Goal: Task Accomplishment & Management: Manage account settings

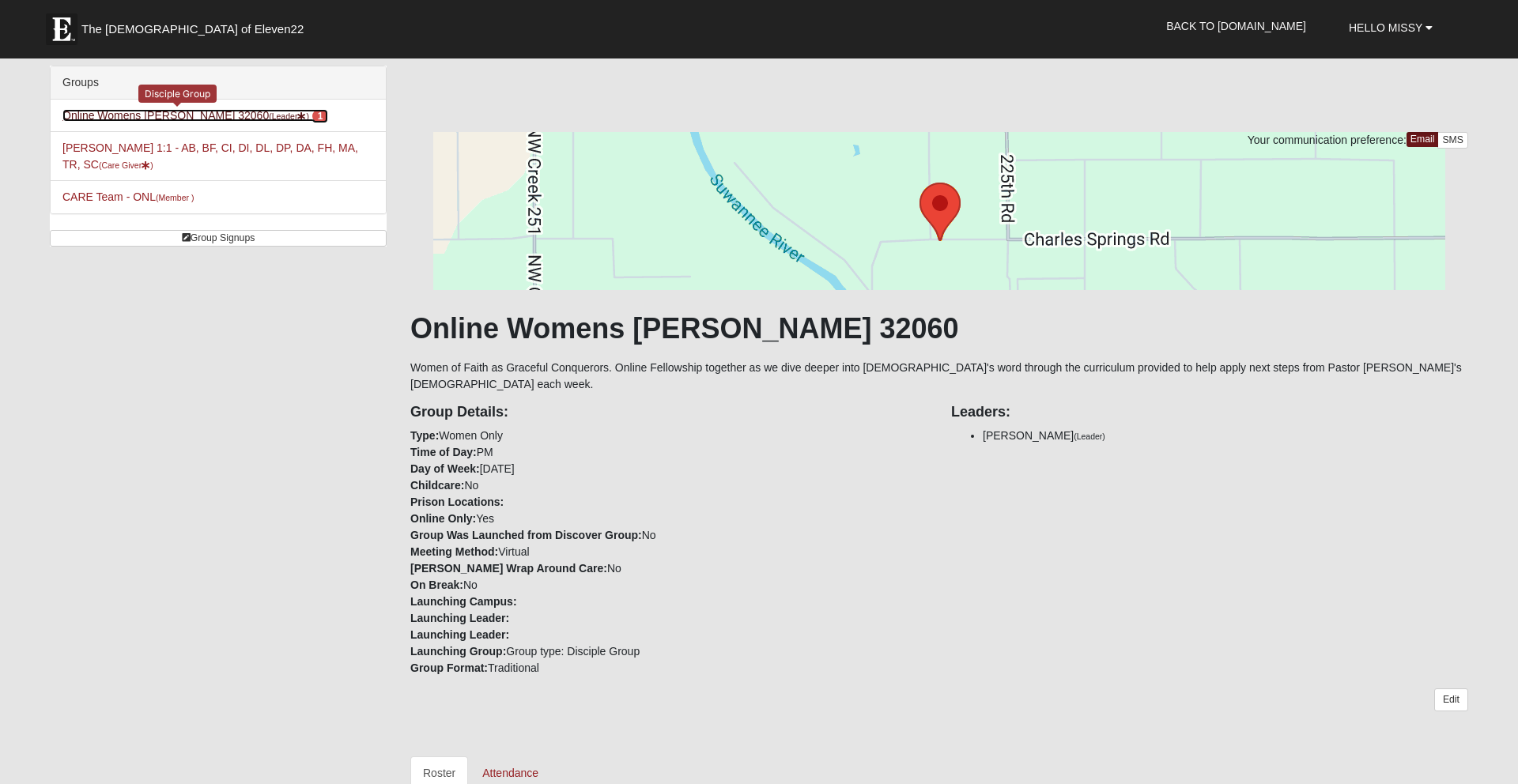
click at [107, 114] on link "Online Womens Freeman 32060 (Leader ) 1" at bounding box center [196, 115] width 266 height 13
click at [173, 117] on link "Online Womens Freeman 32060 (Leader ) 1" at bounding box center [196, 115] width 266 height 13
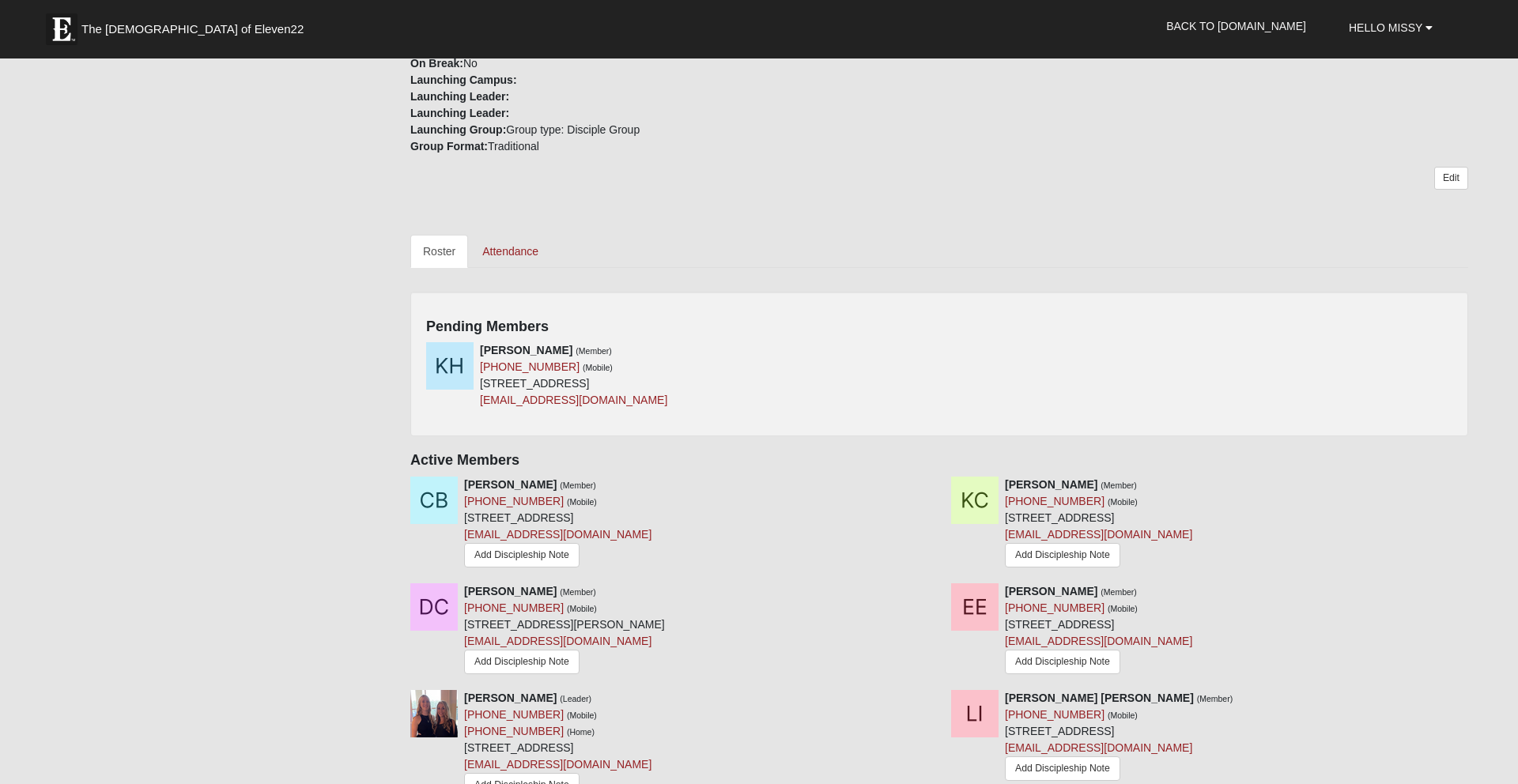
scroll to position [515, 0]
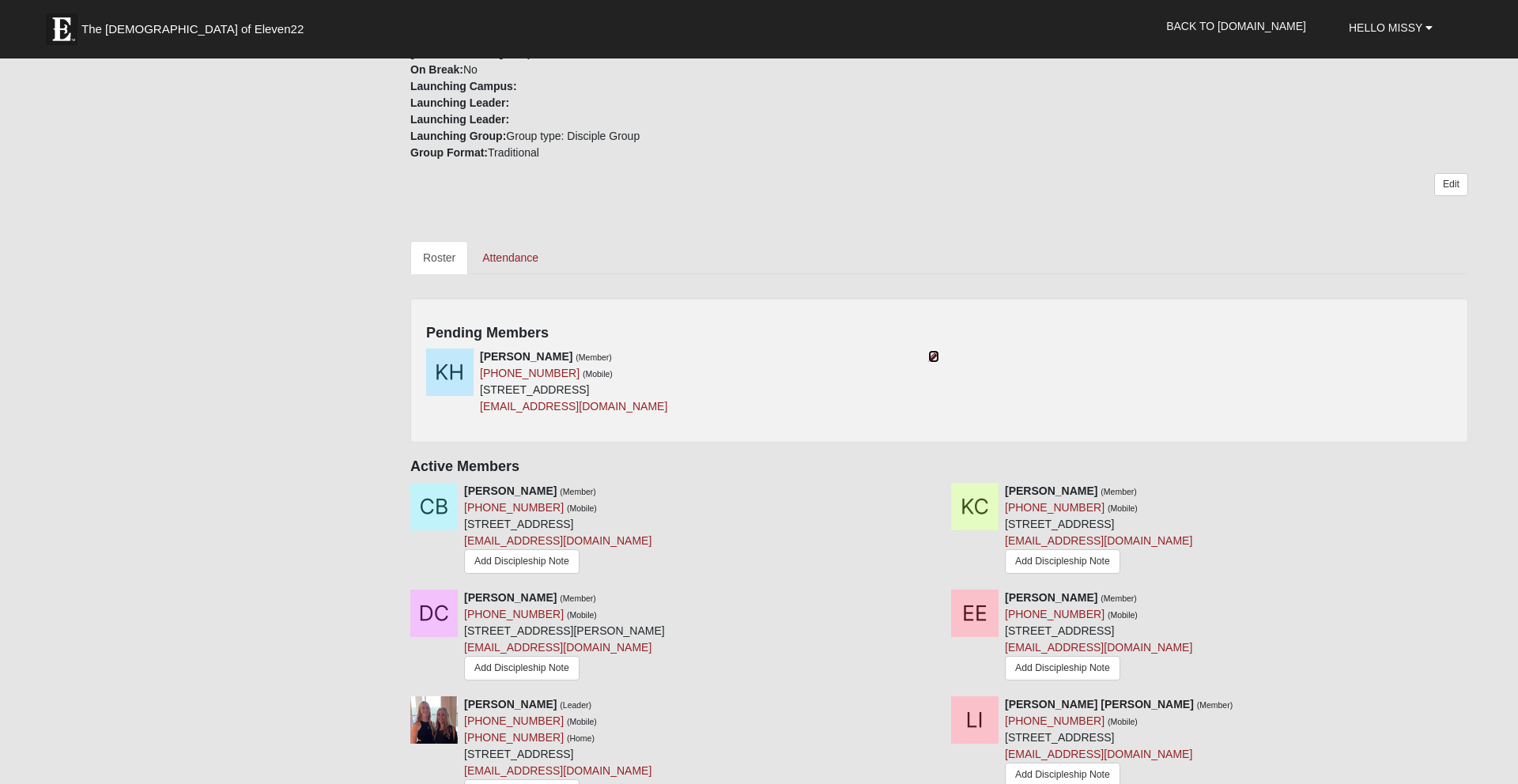
click at [932, 351] on icon at bounding box center [932, 355] width 11 height 11
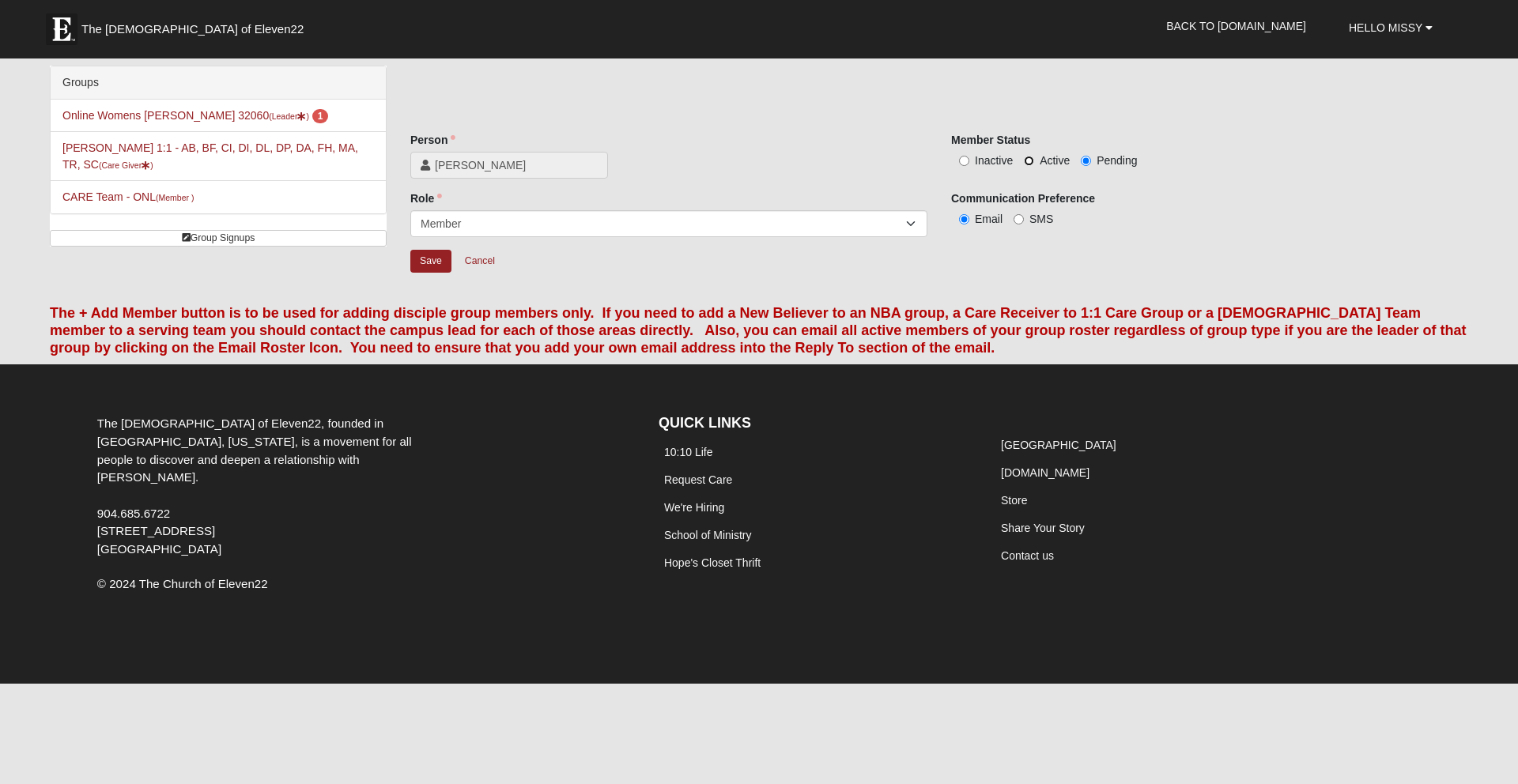
click at [1029, 161] on input "Active" at bounding box center [1029, 161] width 11 height 11
radio input "true"
click at [427, 263] on input "Save" at bounding box center [431, 261] width 41 height 23
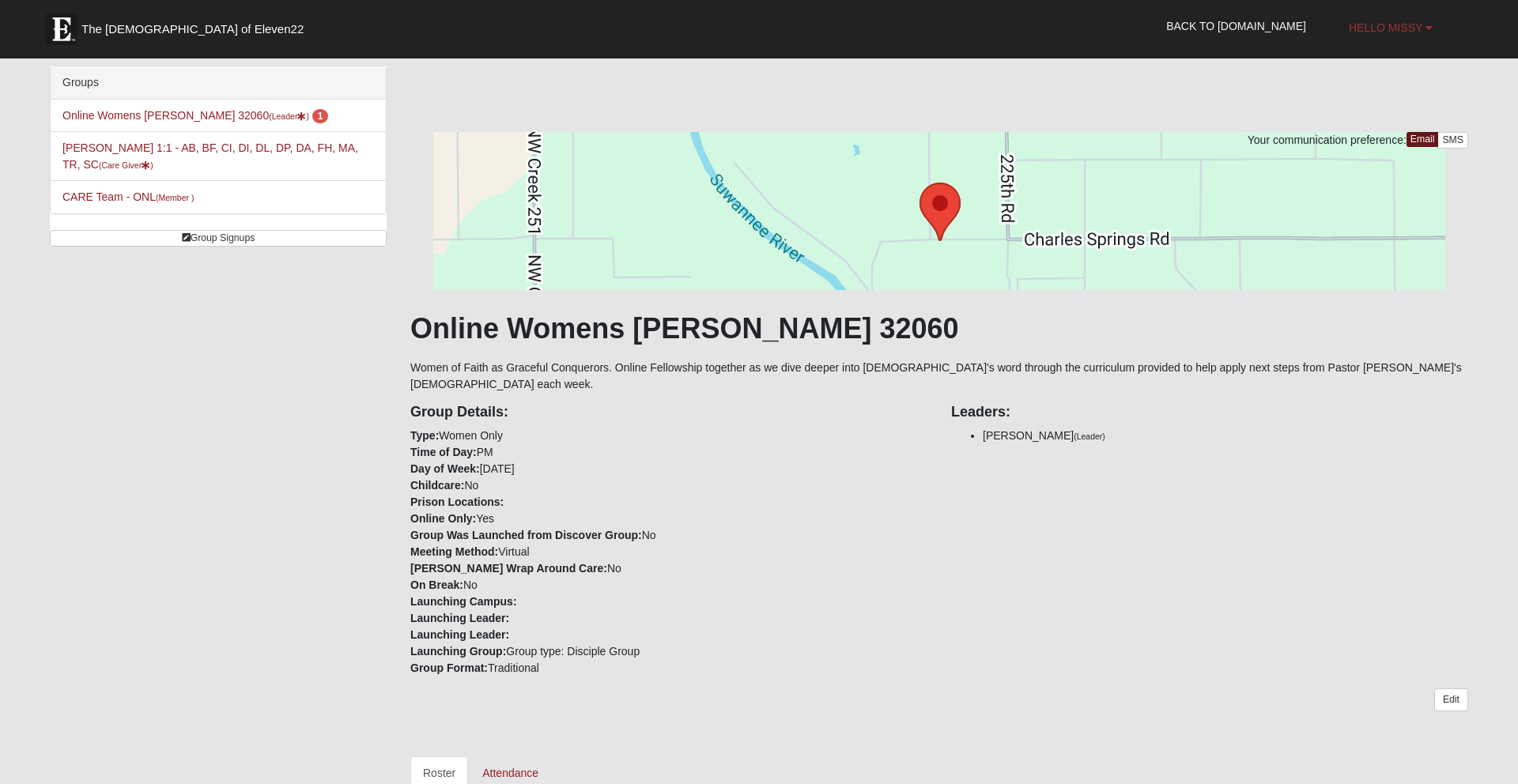
click at [1397, 32] on span "Hello Missy" at bounding box center [1385, 27] width 73 height 13
click at [1384, 63] on link "My Account" at bounding box center [1394, 62] width 125 height 20
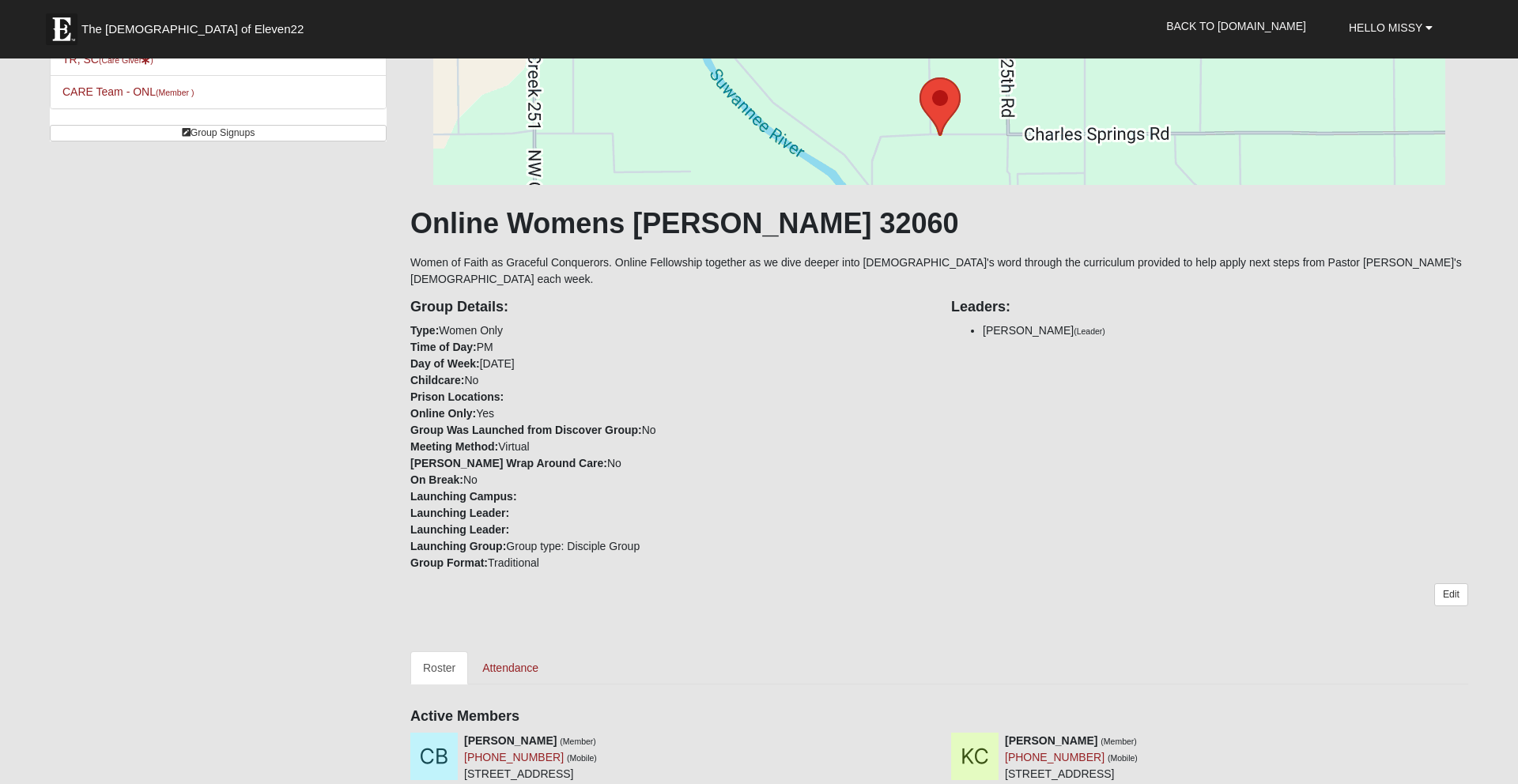
scroll to position [147, 0]
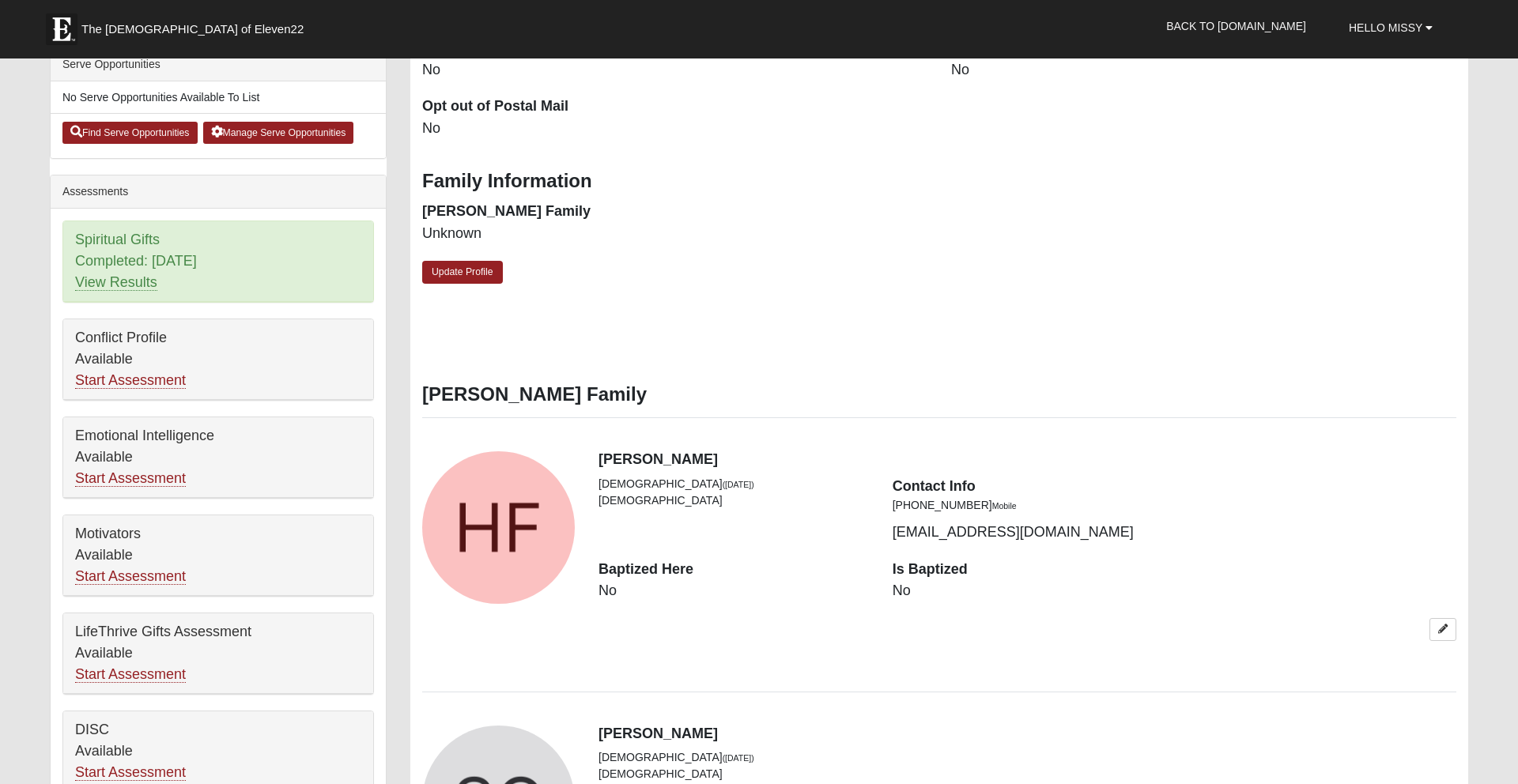
scroll to position [566, 0]
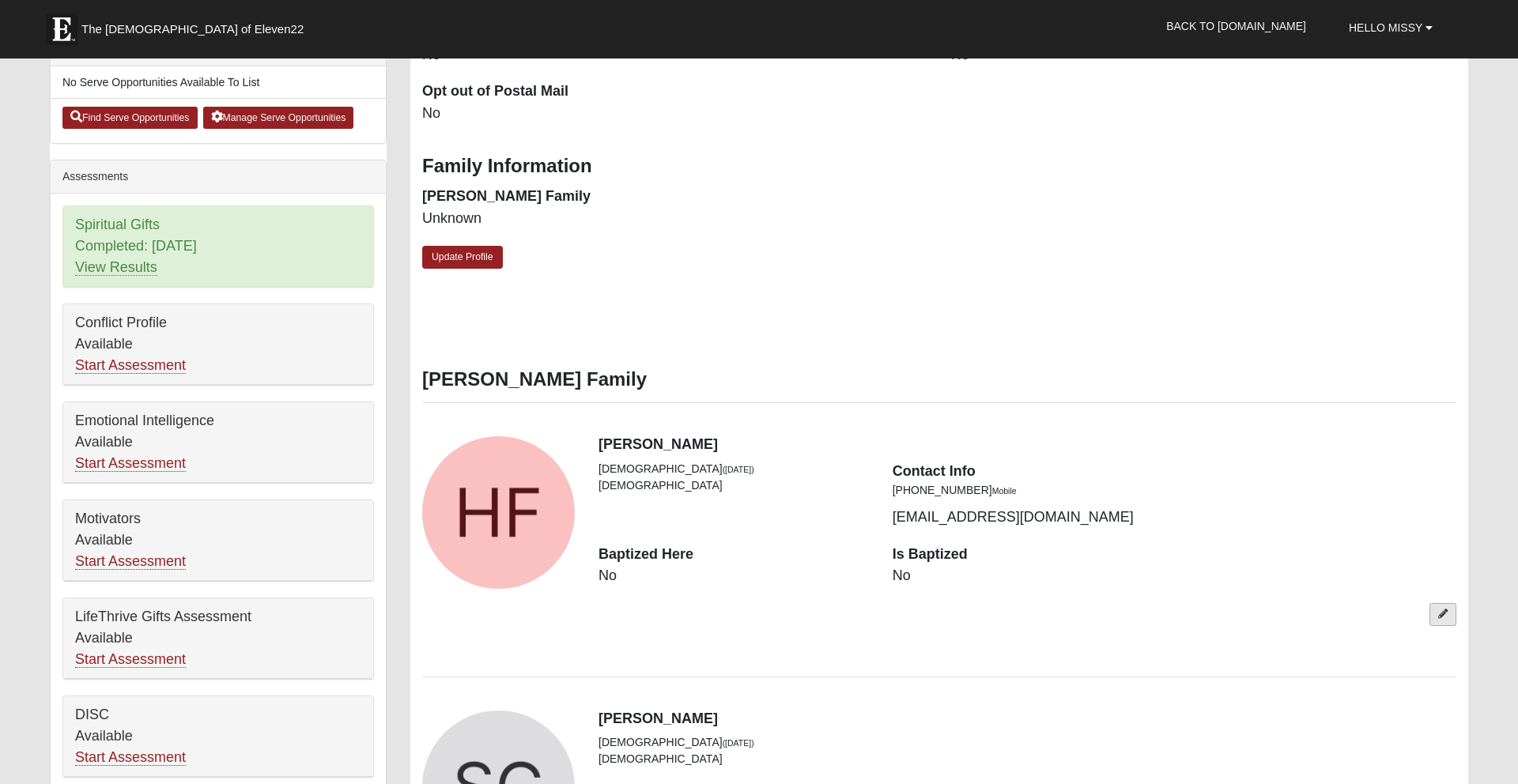
click at [1438, 616] on icon at bounding box center [1443, 614] width 10 height 10
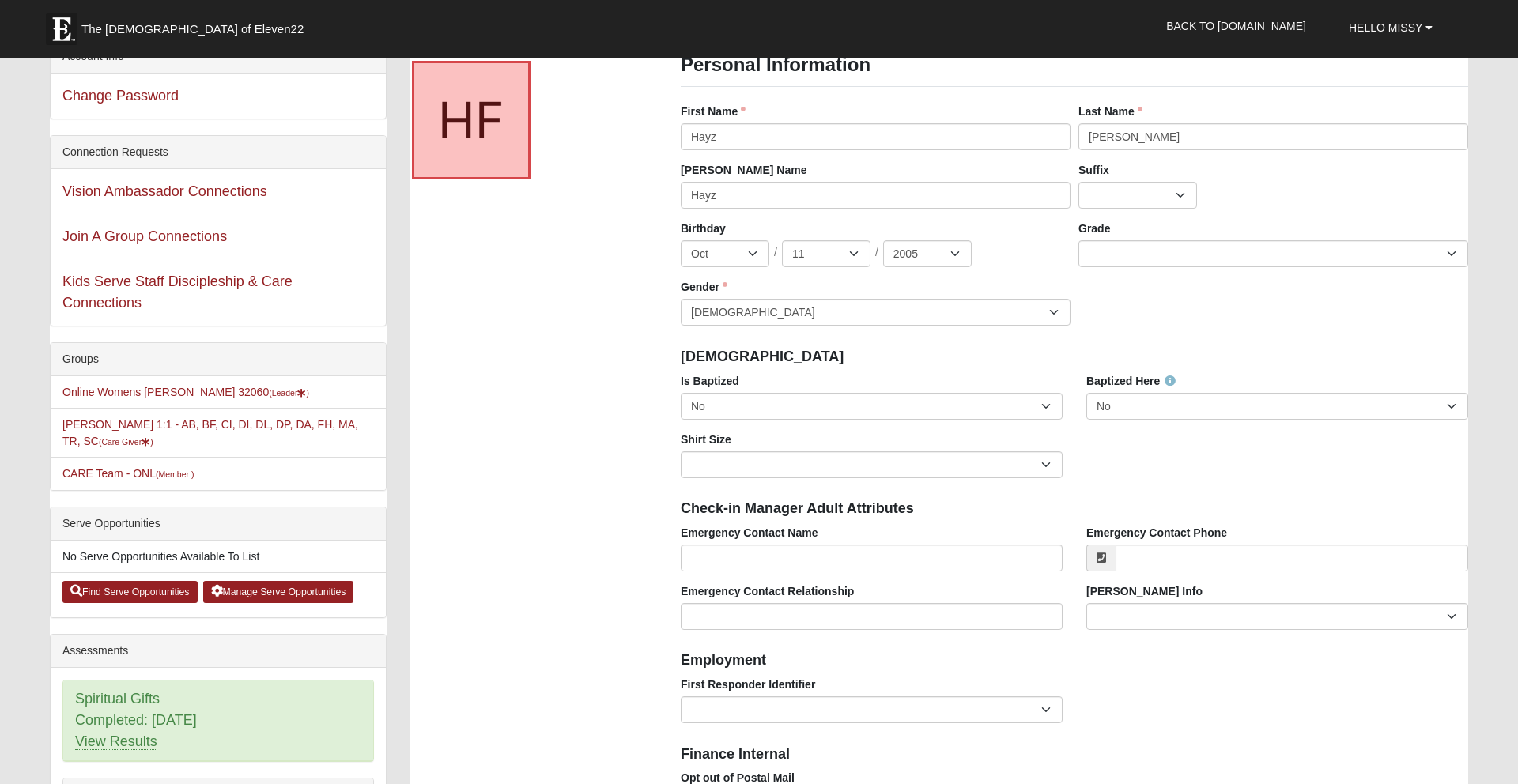
scroll to position [0, 0]
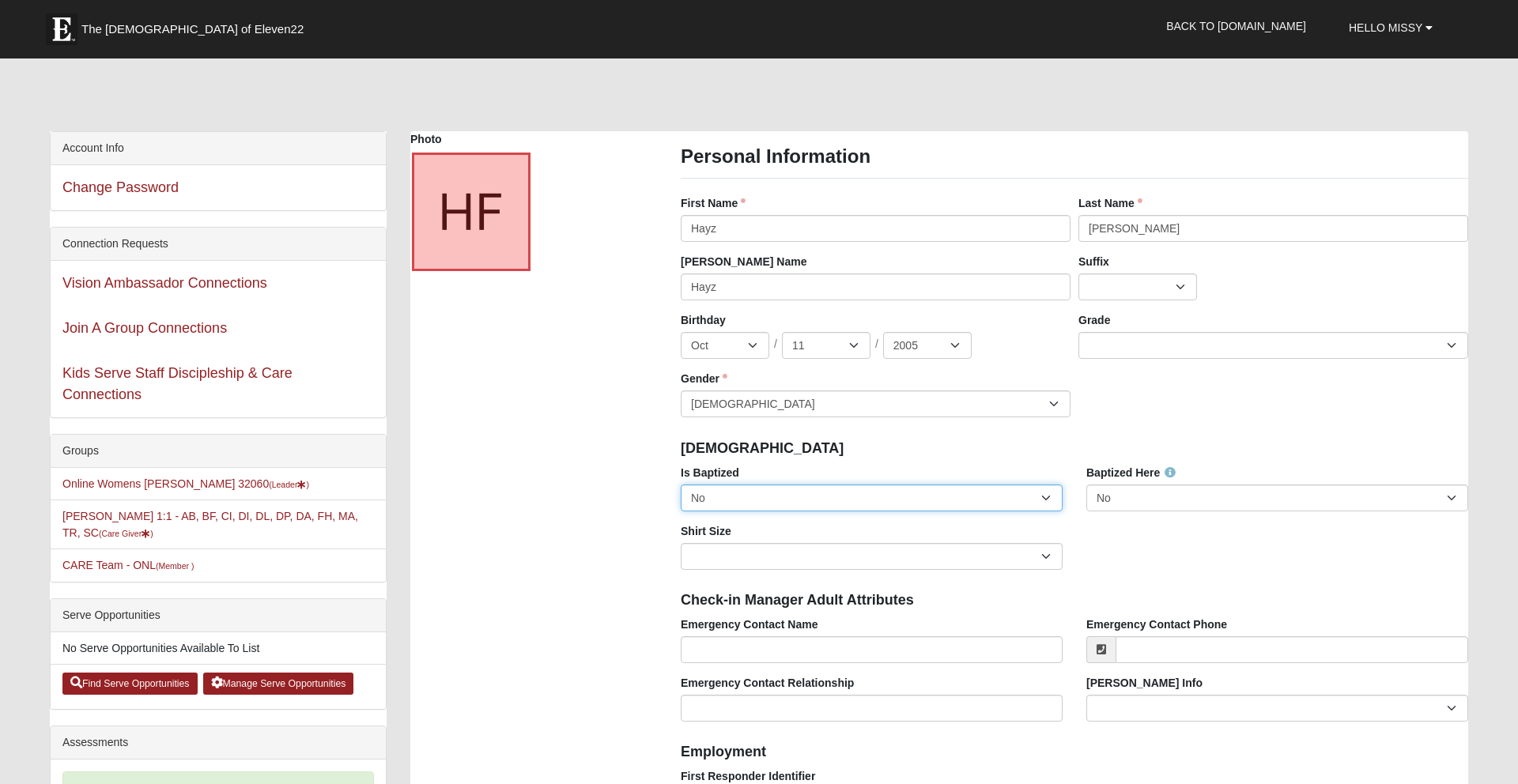
click at [1047, 495] on select "No Yes" at bounding box center [872, 498] width 381 height 27
select select "True"
click at [681, 484] on select "No Yes" at bounding box center [872, 498] width 381 height 27
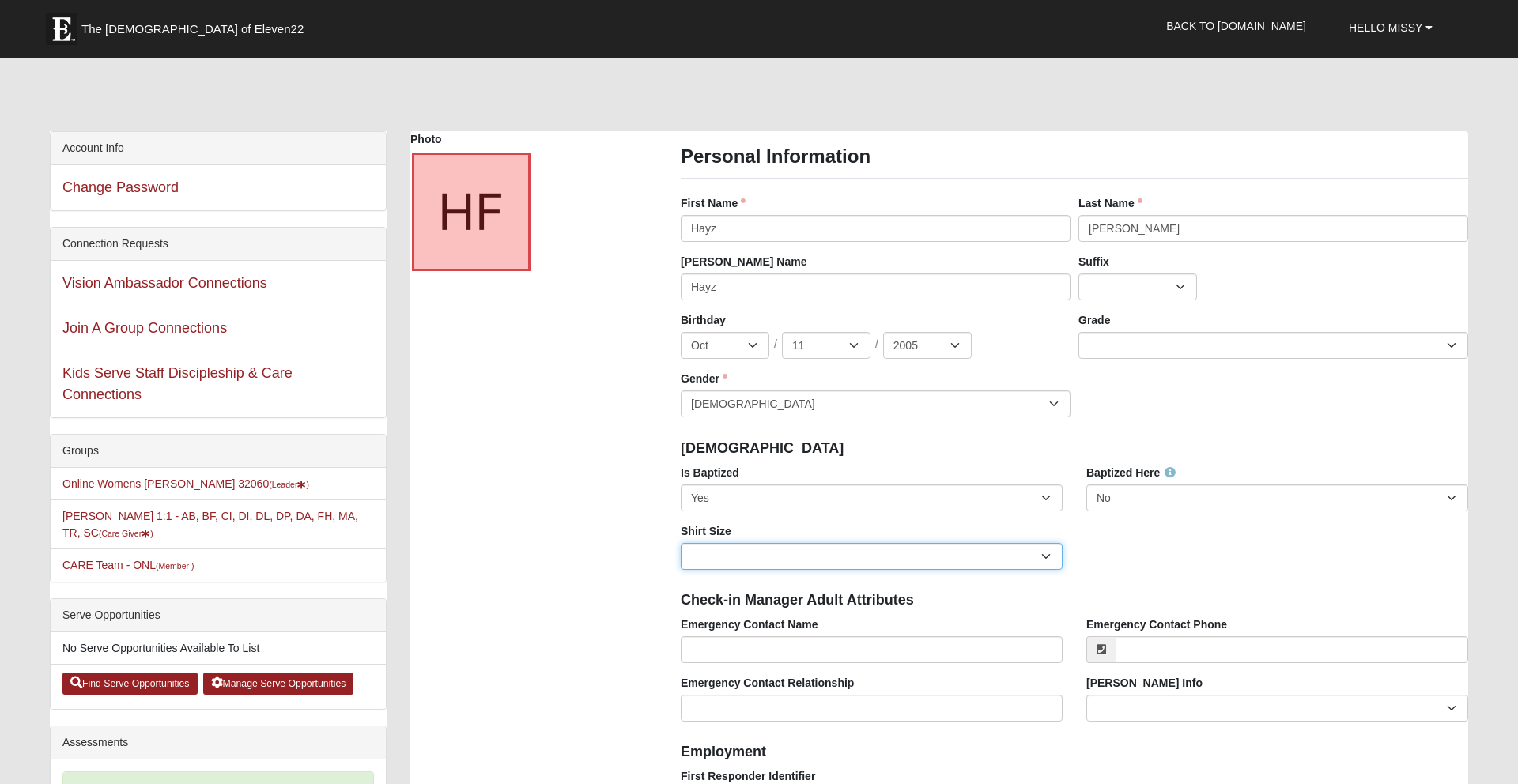
click at [1047, 562] on select "Adult Small Adult Medium Adult Large Adult XL Adult XXL Adult 3XL Adult 4XL You…" at bounding box center [872, 557] width 381 height 27
select select "Adult Medium"
click at [681, 543] on select "Adult Small Adult Medium Adult Large Adult XL Adult XXL Adult 3XL Adult 4XL You…" at bounding box center [872, 557] width 381 height 27
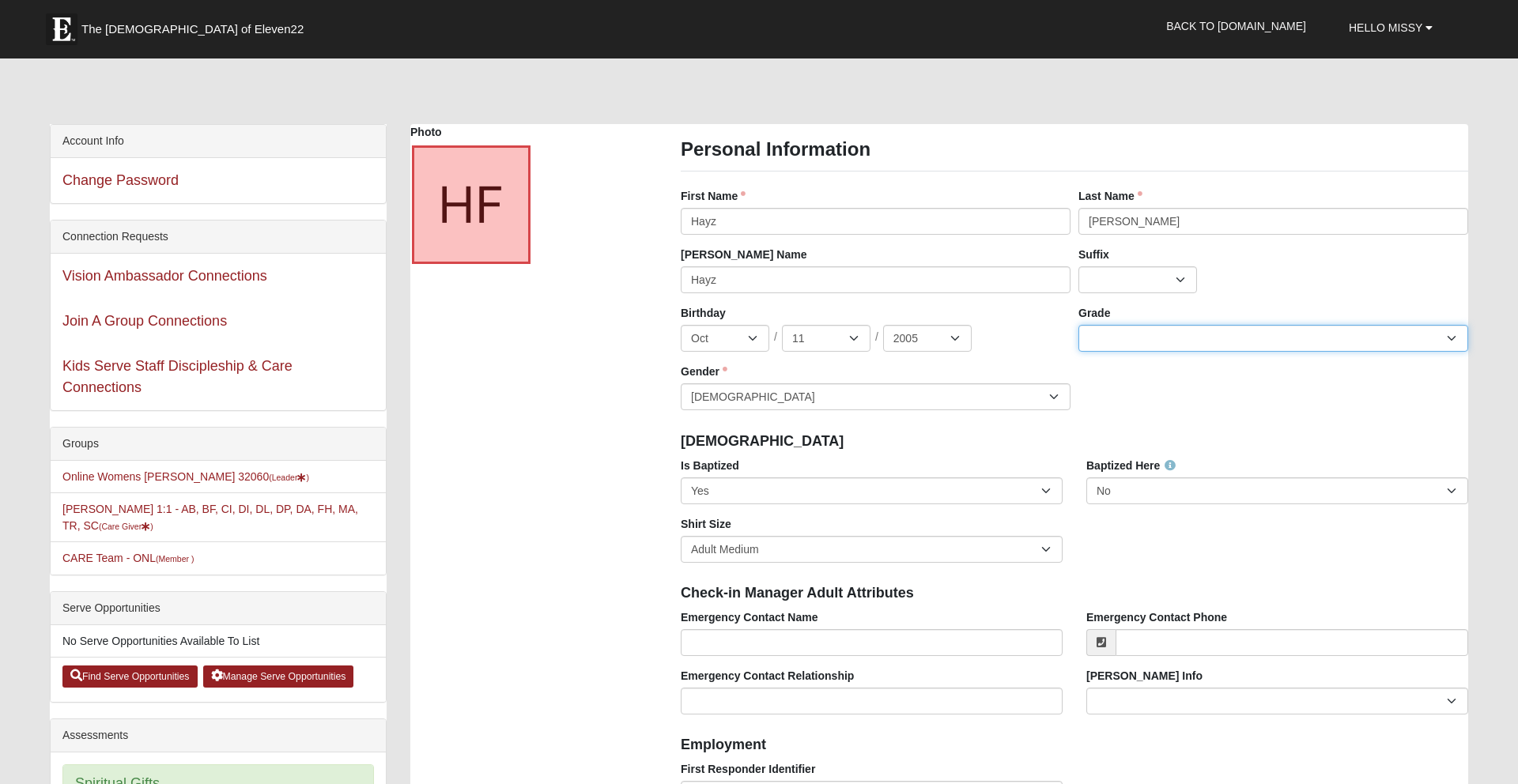
click at [1252, 340] on select "K 1st 2nd 3rd 4th 5th 6th 7th 8th 9th 10th 11th 12th" at bounding box center [1272, 338] width 390 height 27
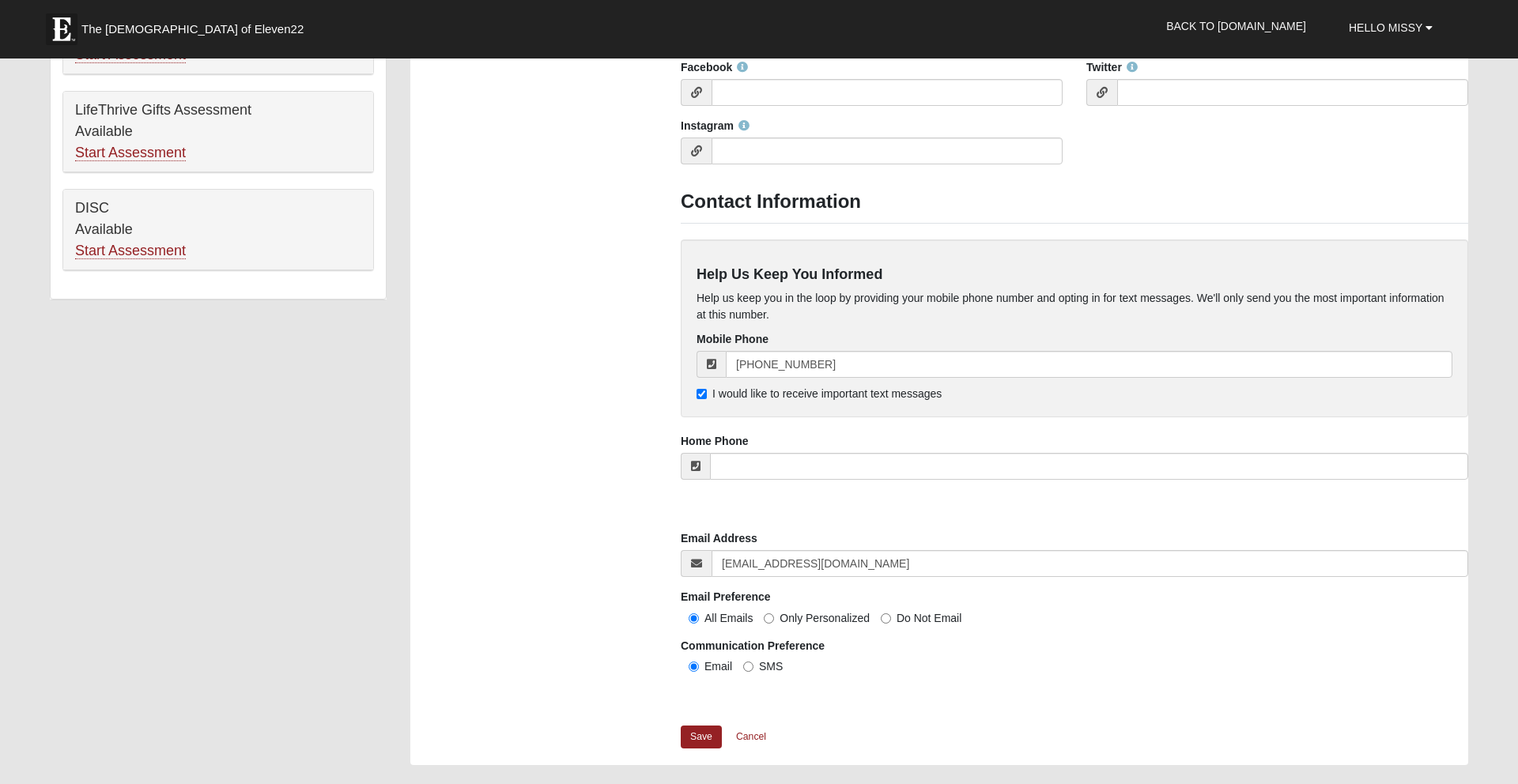
scroll to position [1075, 0]
click at [697, 735] on link "Save" at bounding box center [701, 735] width 41 height 23
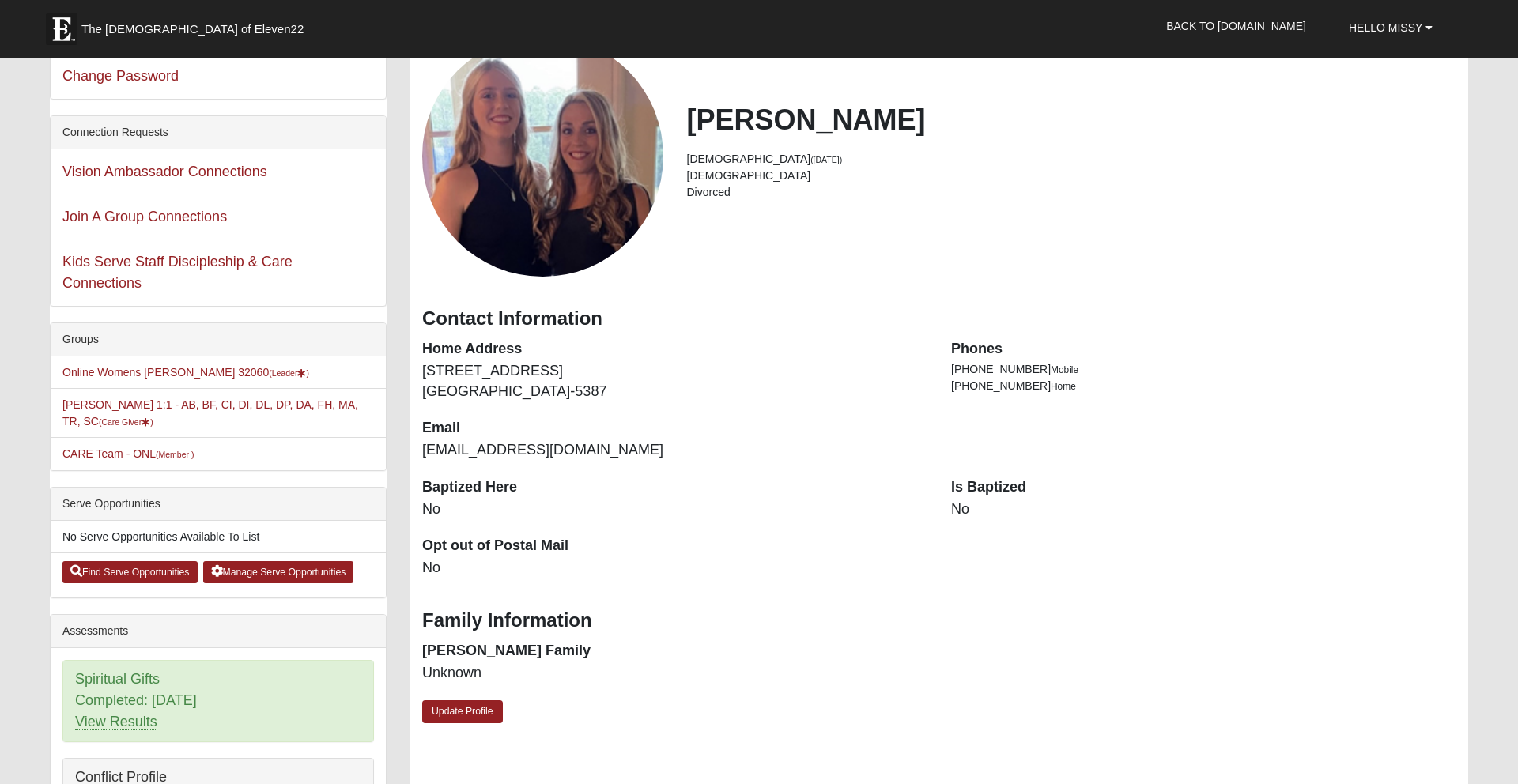
scroll to position [113, 0]
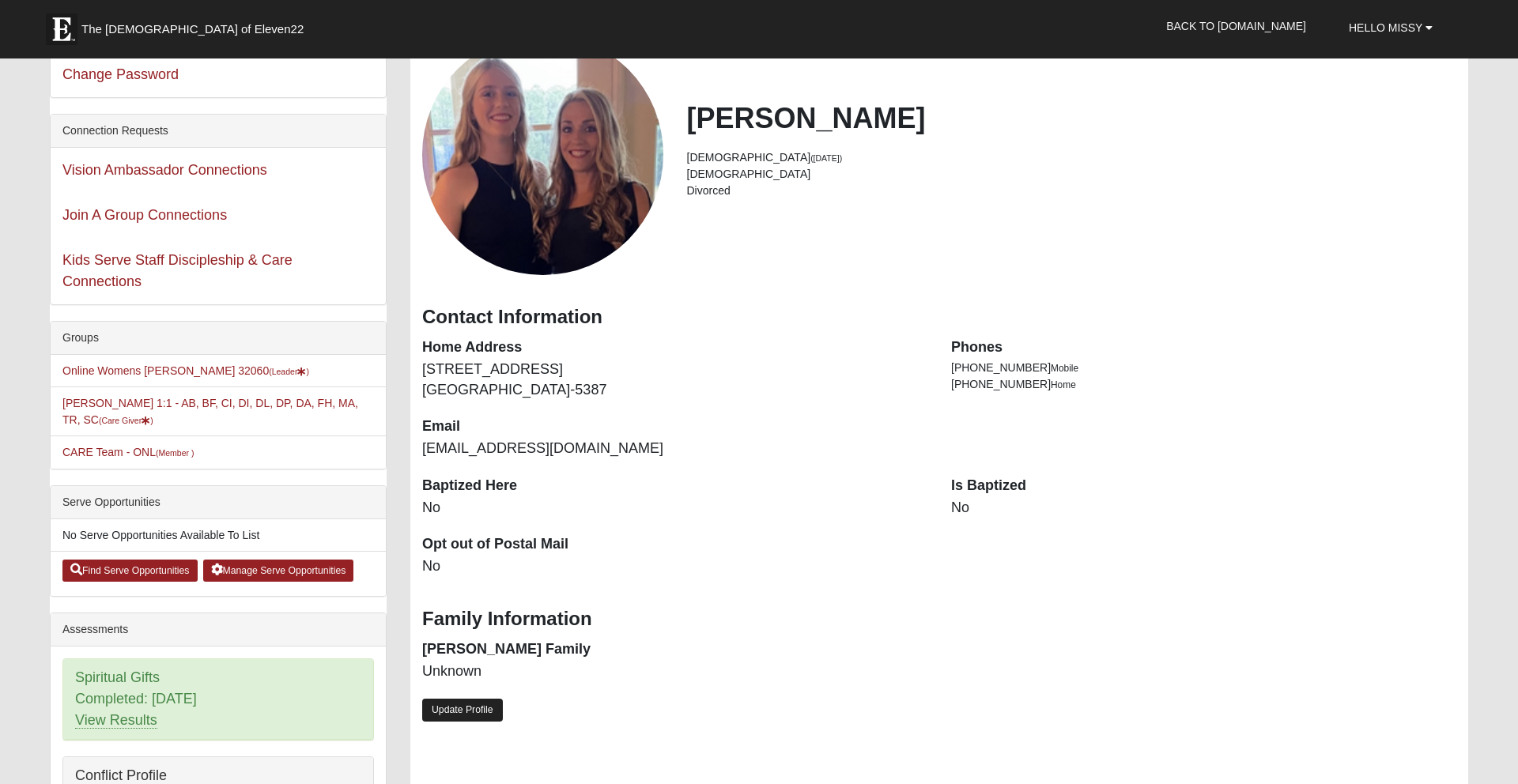
click at [470, 707] on link "Update Profile" at bounding box center [462, 710] width 81 height 23
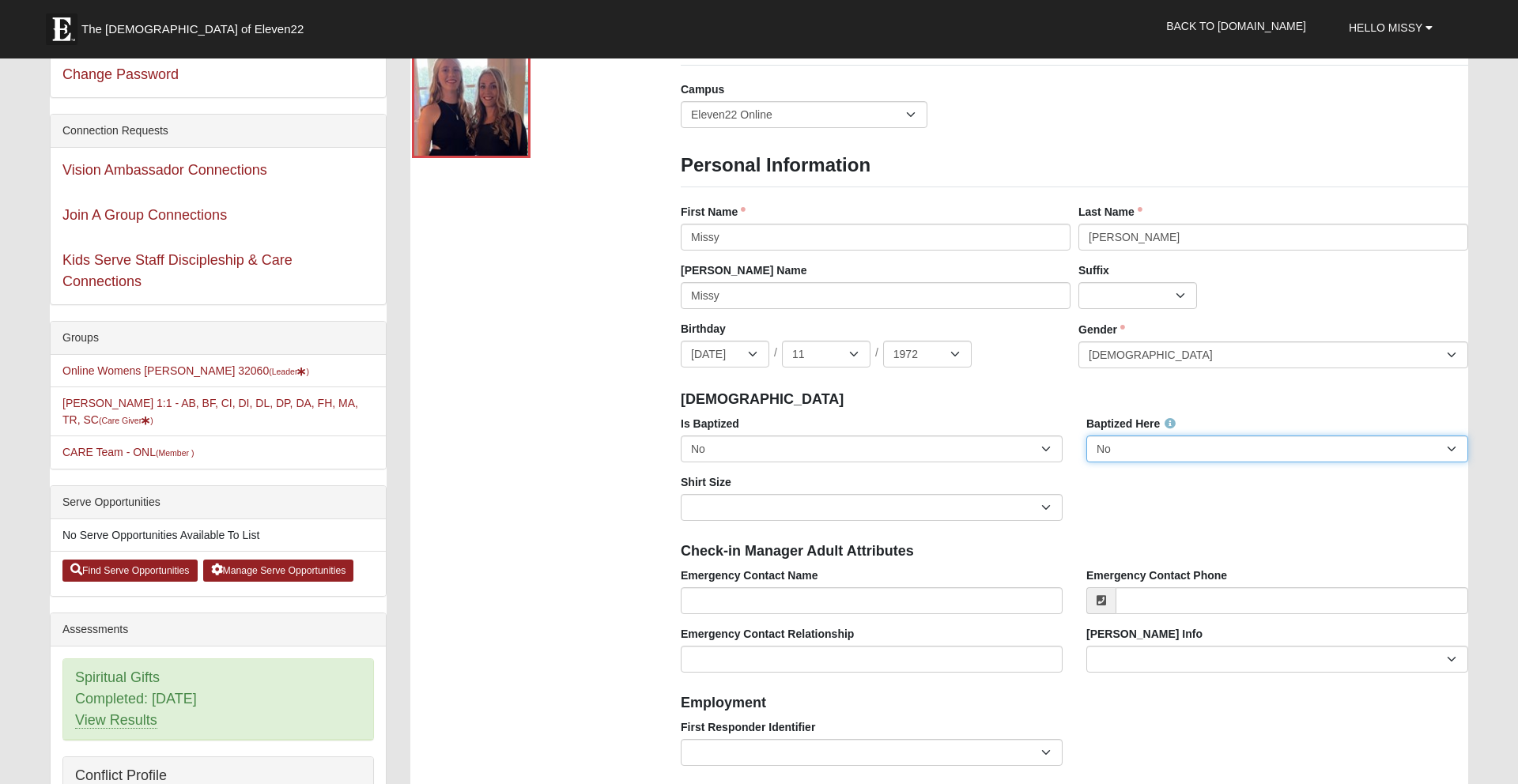
click at [1138, 457] on select "No Yes" at bounding box center [1277, 449] width 381 height 27
click at [1086, 435] on select "No Yes" at bounding box center [1277, 449] width 381 height 27
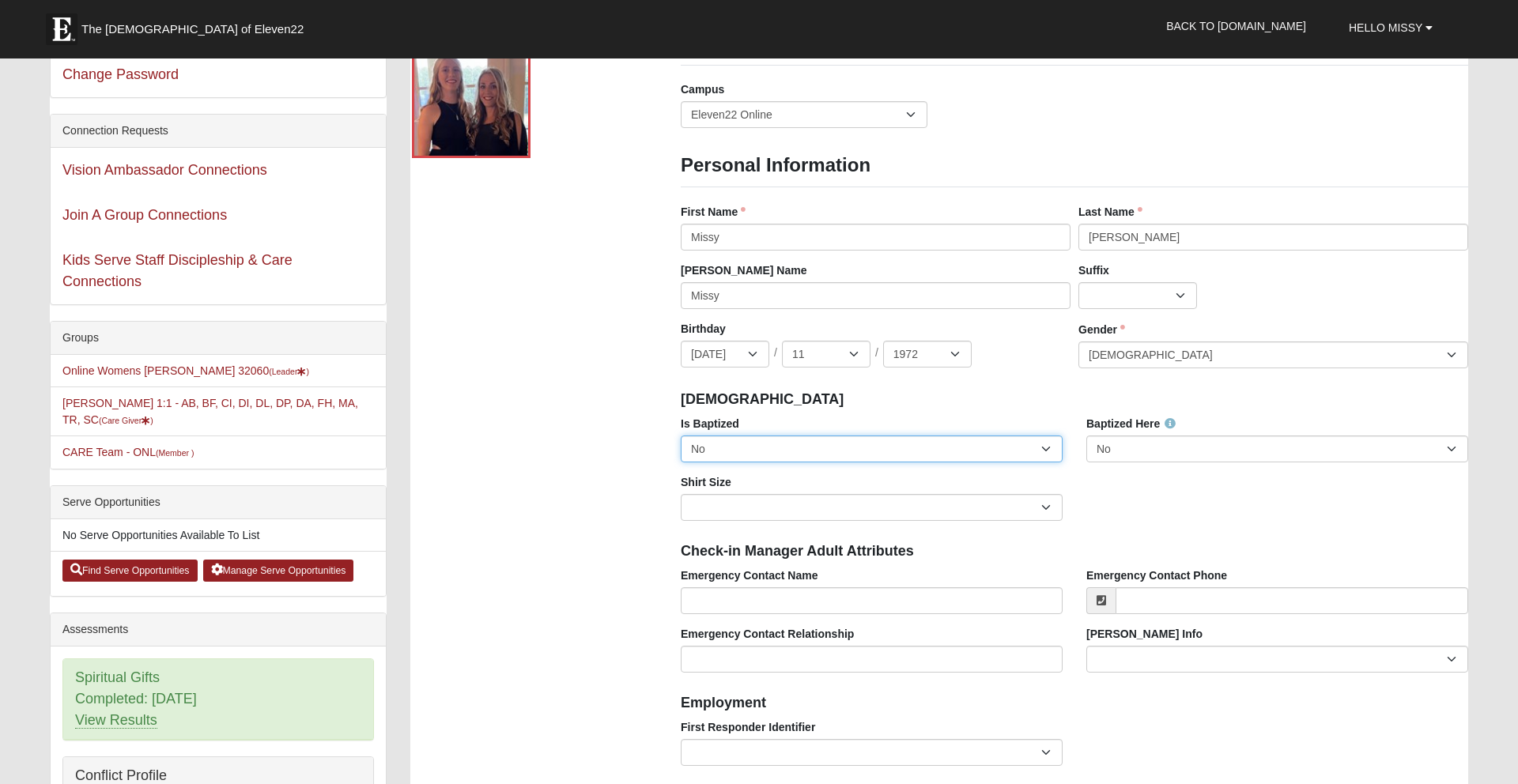
click at [1041, 447] on select "No Yes" at bounding box center [872, 449] width 381 height 27
select select "True"
click at [681, 435] on select "No Yes" at bounding box center [872, 449] width 381 height 27
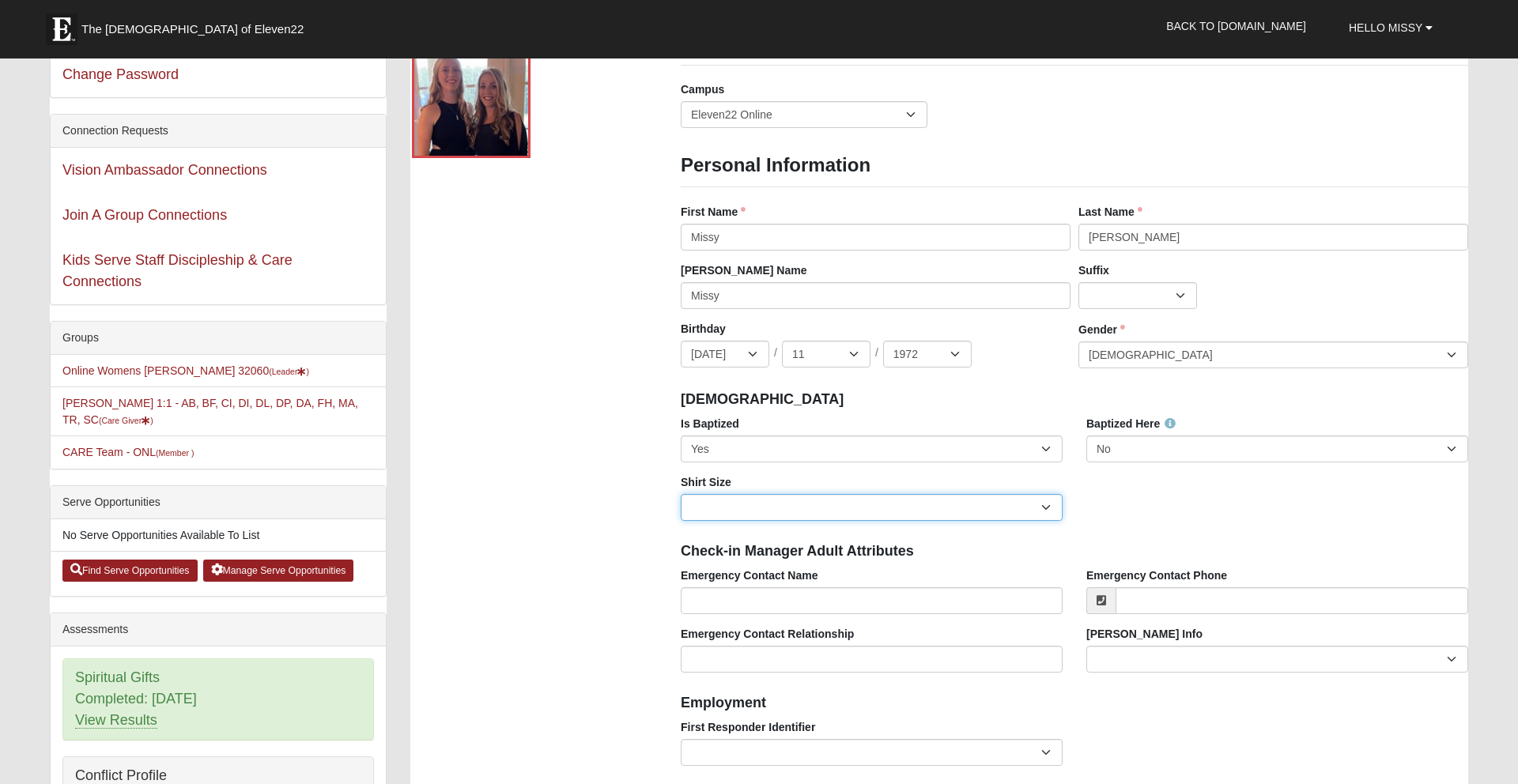
click at [852, 513] on select "Adult Small Adult Medium Adult Large Adult XL Adult XXL Adult 3XL Adult 4XL You…" at bounding box center [872, 508] width 381 height 27
select select "Adult Small"
click at [681, 494] on select "Adult Small Adult Medium Adult Large Adult XL Adult XXL Adult 3XL Adult 4XL You…" at bounding box center [872, 508] width 381 height 27
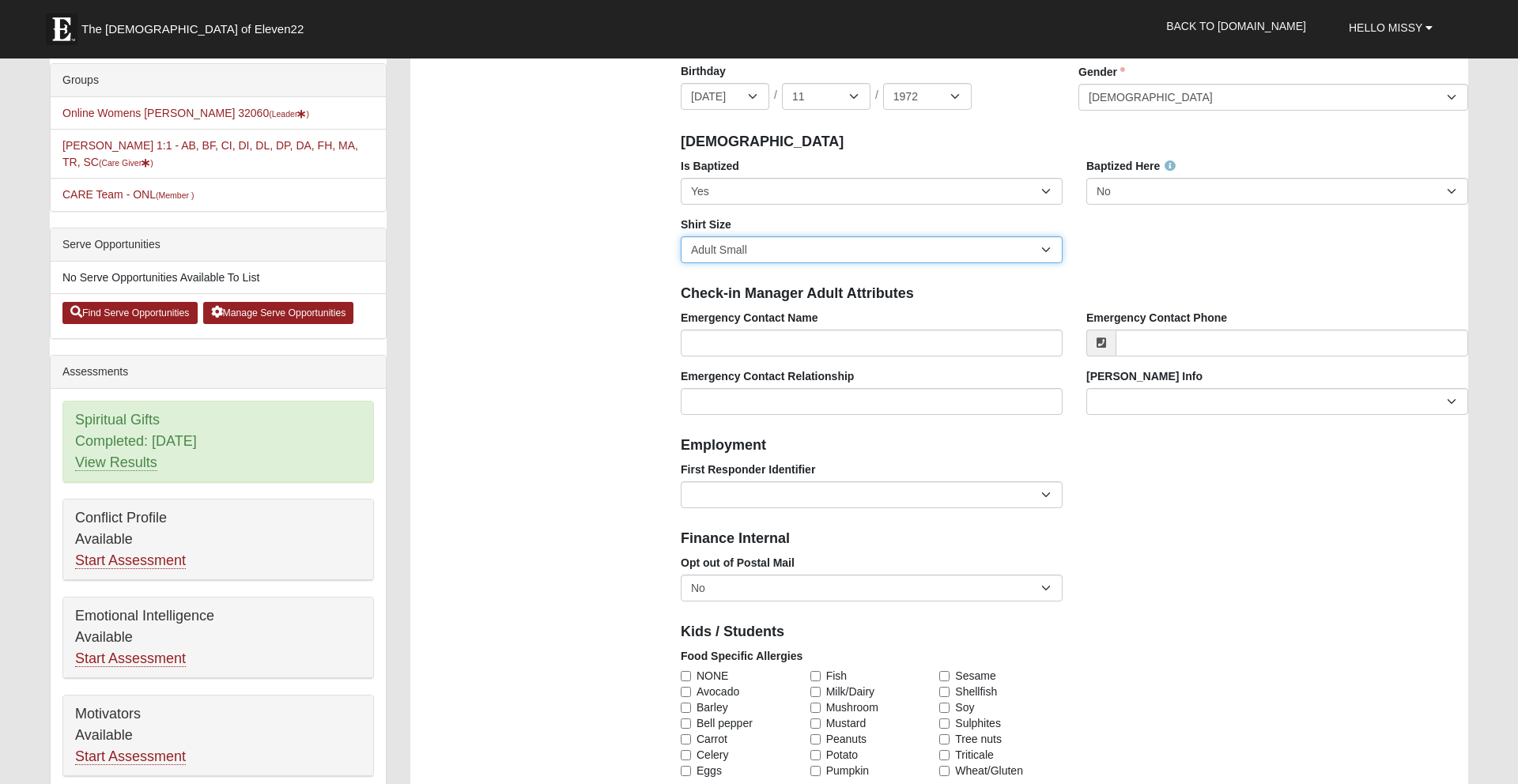
scroll to position [372, 0]
click at [1050, 495] on select "EMT | Paramedic | Medical Firefighter | Fire Department Police Officer | Sherif…" at bounding box center [872, 494] width 381 height 27
click at [681, 481] on select "EMT | Paramedic | Medical Firefighter | Fire Department Police Officer | Sherif…" at bounding box center [872, 494] width 381 height 27
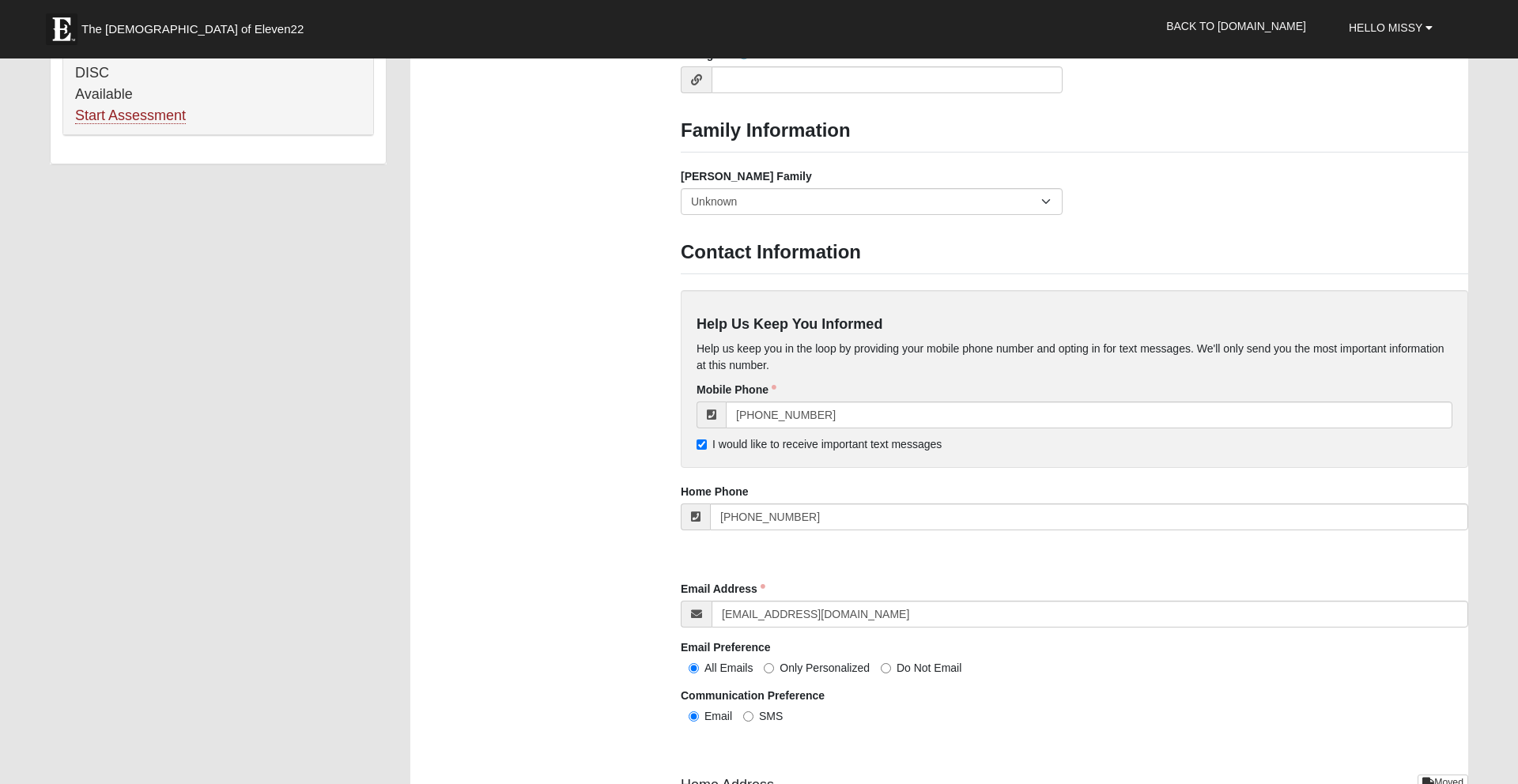
scroll to position [1210, 0]
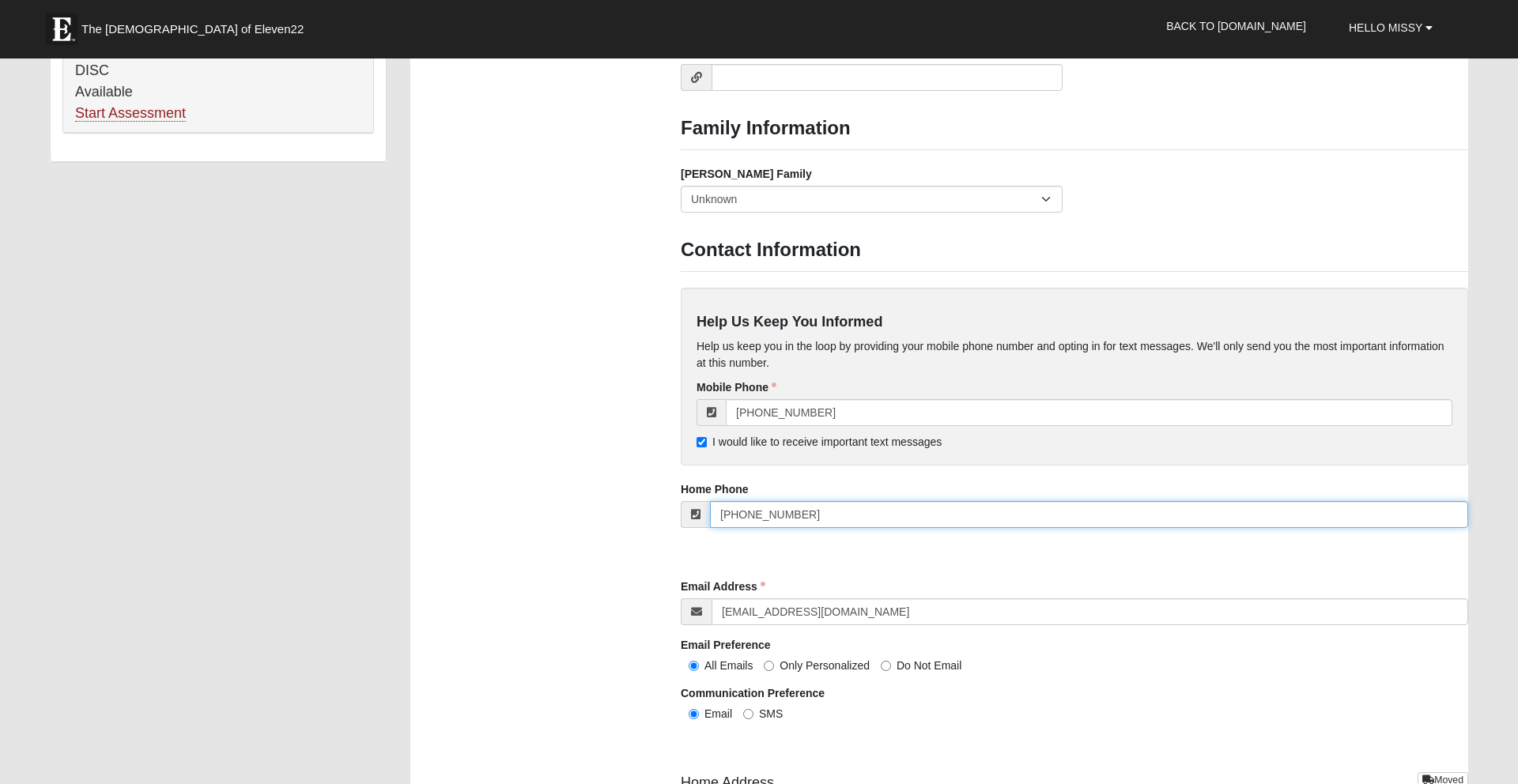
click at [811, 520] on input "(386) 776-1252" at bounding box center [1088, 514] width 758 height 27
type input "("
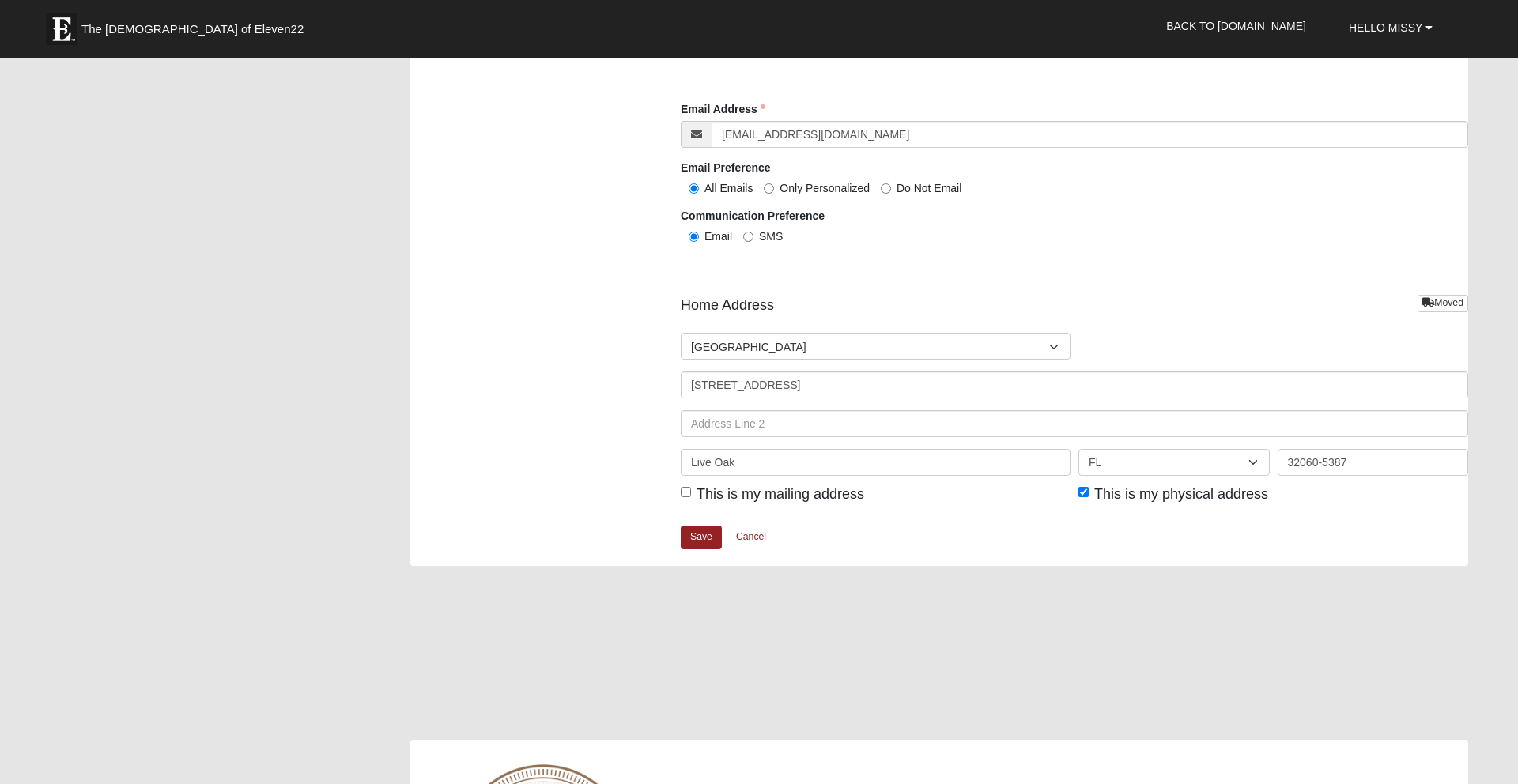
scroll to position [1690, 0]
click at [704, 541] on link "Save" at bounding box center [701, 534] width 41 height 23
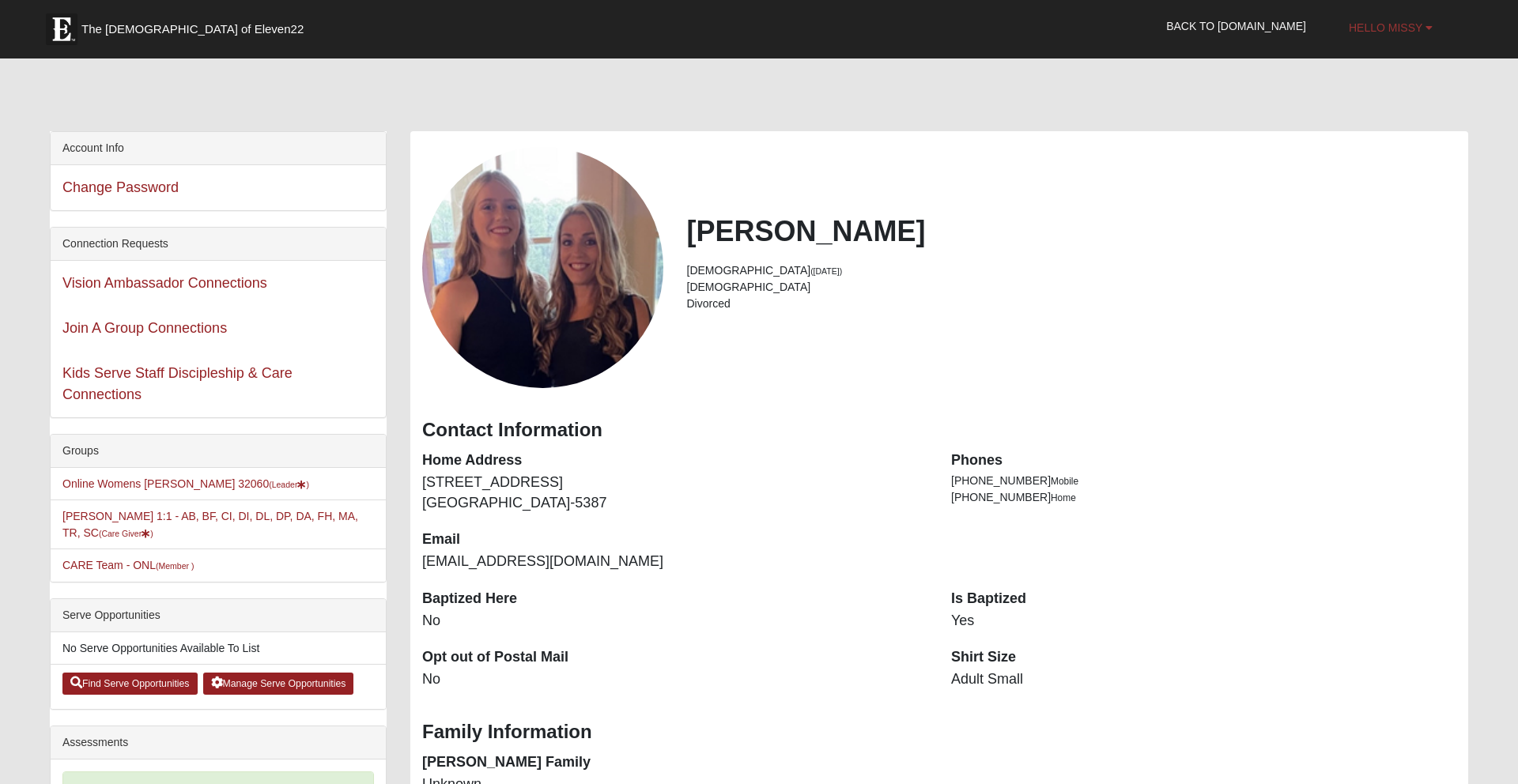
click at [1426, 32] on b at bounding box center [1428, 27] width 7 height 11
click at [1404, 97] on link "Log Out" at bounding box center [1394, 97] width 125 height 20
